Goal: Navigation & Orientation: Find specific page/section

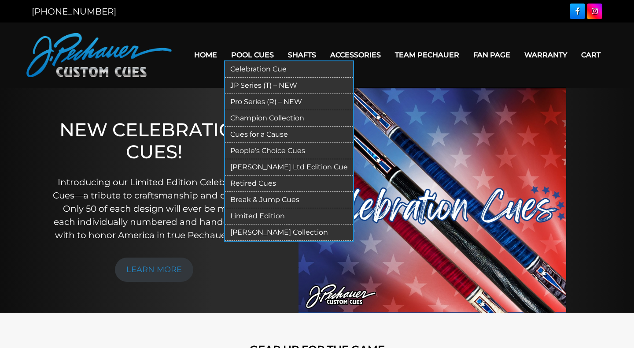
click at [256, 88] on link "JP Series (T) – NEW" at bounding box center [289, 86] width 128 height 16
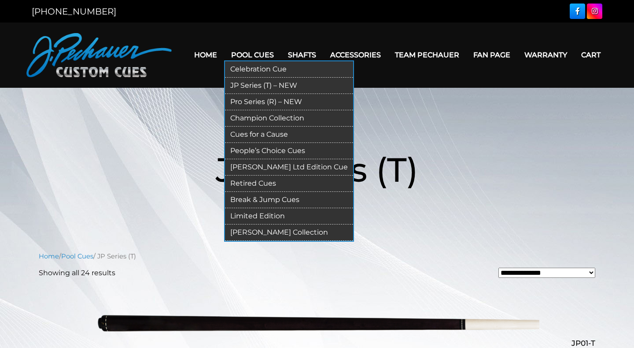
click at [253, 119] on link "Champion Collection" at bounding box center [289, 118] width 128 height 16
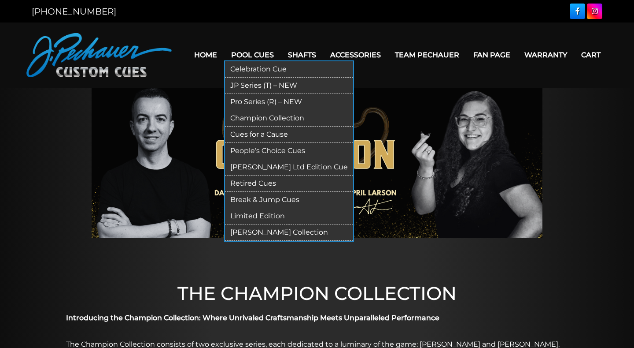
click at [254, 102] on link "Pro Series (R) – NEW" at bounding box center [289, 102] width 128 height 16
click at [263, 114] on link "Champion Collection" at bounding box center [289, 118] width 128 height 16
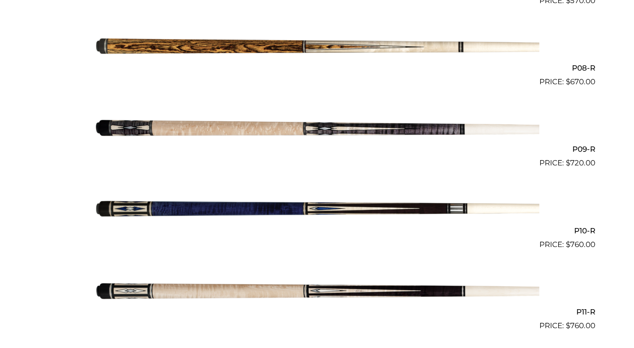
scroll to position [827, 0]
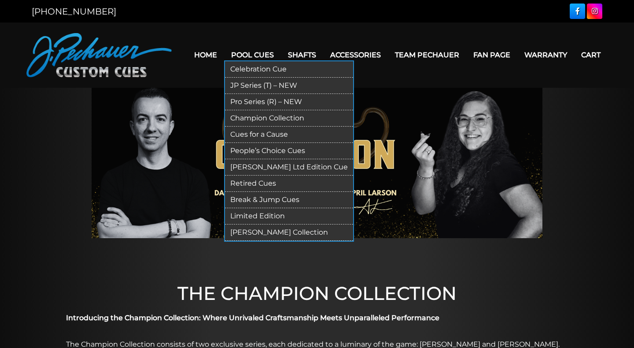
click at [263, 117] on link "Champion Collection" at bounding box center [289, 118] width 128 height 16
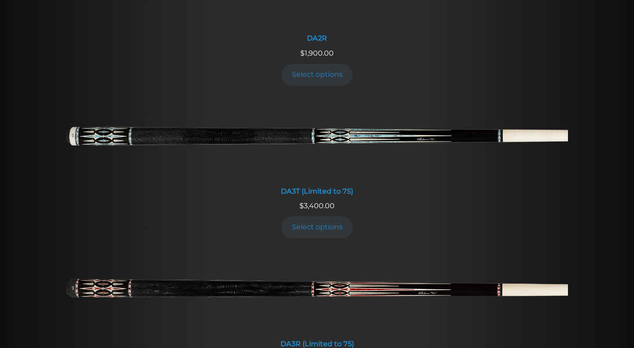
scroll to position [1467, 0]
